Goal: Task Accomplishment & Management: Use online tool/utility

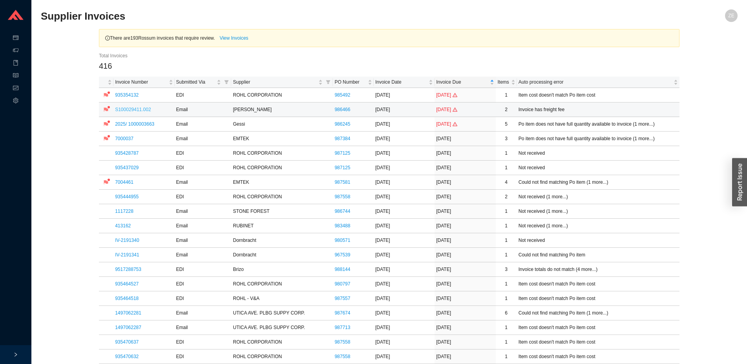
click at [135, 107] on link "S100029411.002" at bounding box center [133, 109] width 36 height 5
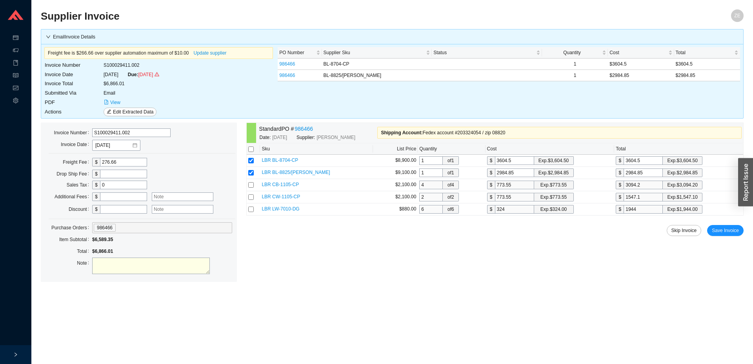
click at [172, 268] on textarea at bounding box center [151, 265] width 118 height 16
type textarea "freight ok per mordy L"
click at [722, 231] on span "Save Invoice" at bounding box center [725, 230] width 27 height 8
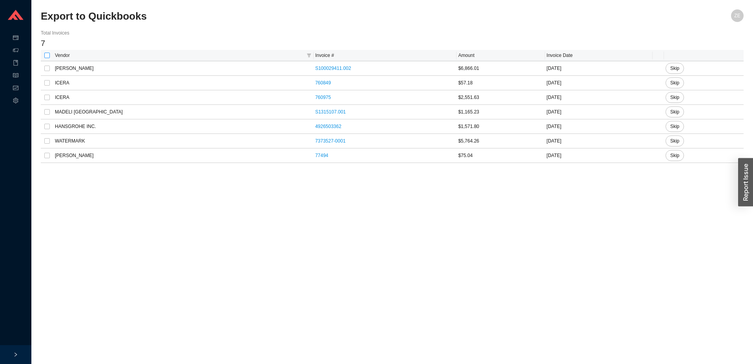
click at [47, 55] on input "checkbox" at bounding box center [46, 55] width 5 height 5
checkbox input "true"
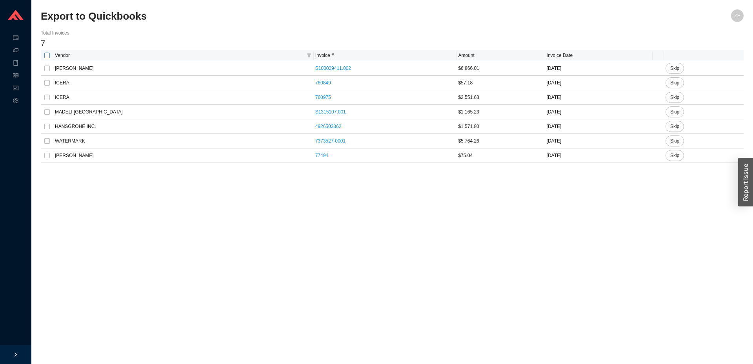
checkbox input "true"
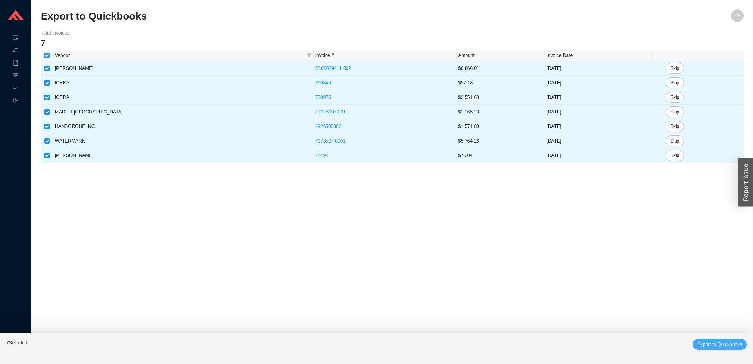
click at [705, 343] on span "Export to Quickbooks" at bounding box center [719, 344] width 45 height 8
checkbox input "false"
